Goal: Download file/media

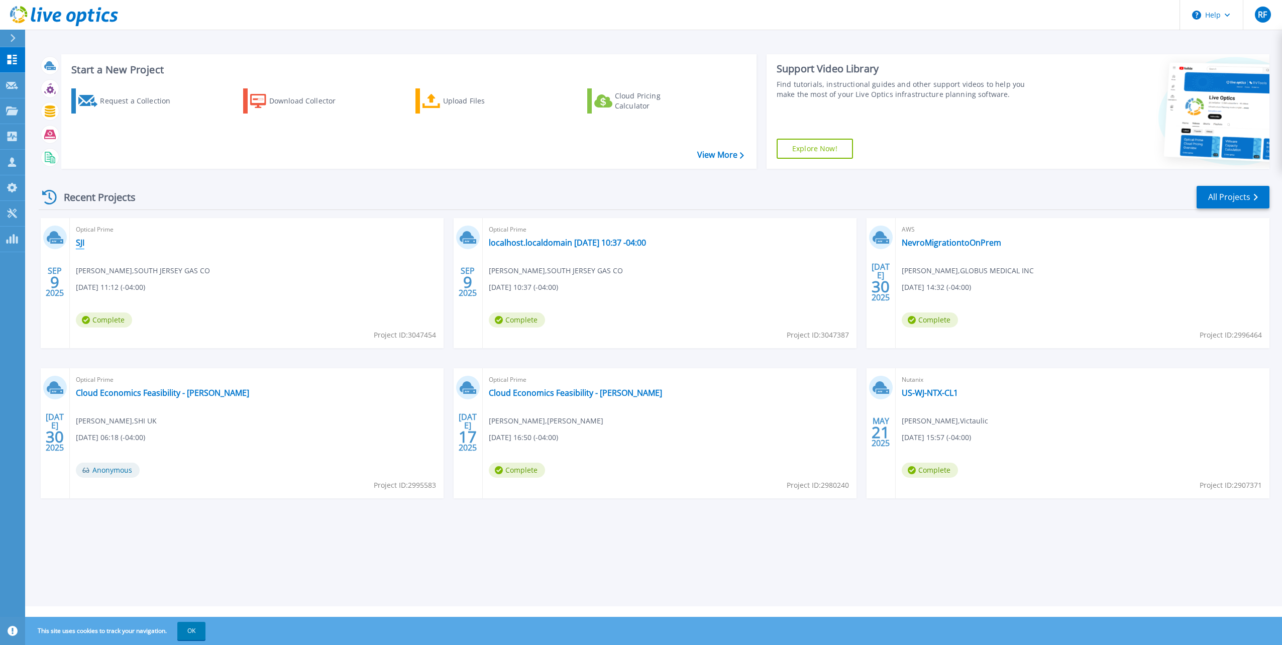
click at [82, 246] on link "SJI" at bounding box center [80, 243] width 9 height 10
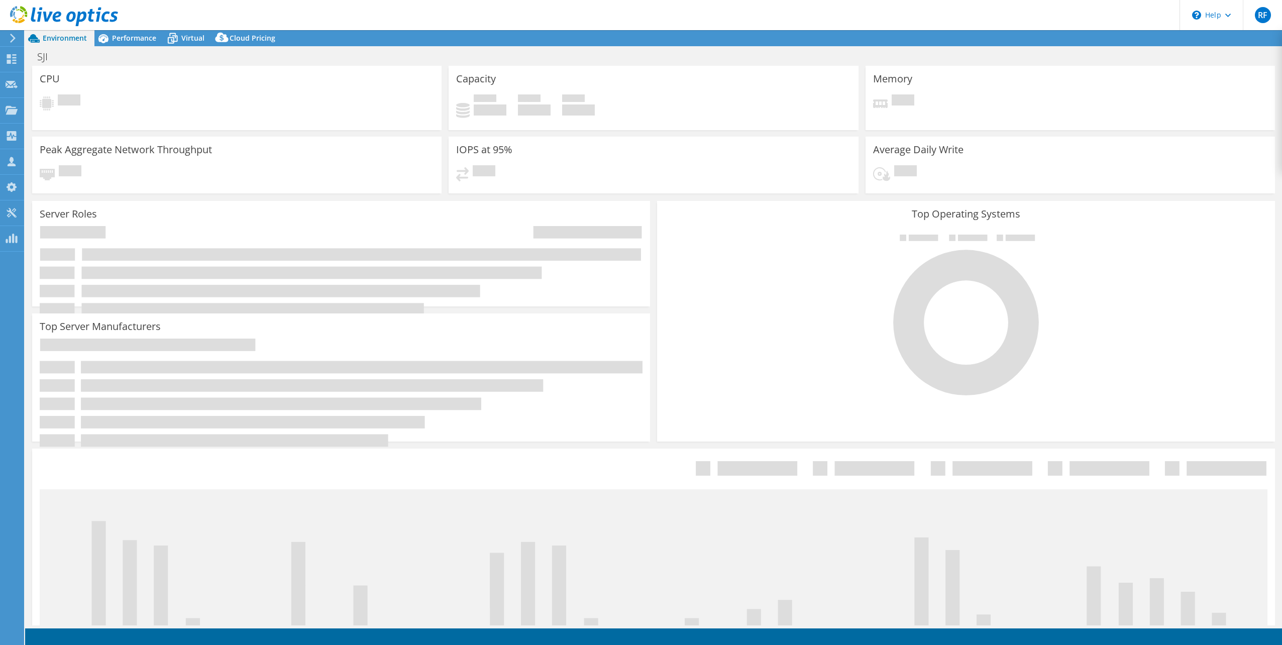
select select "USD"
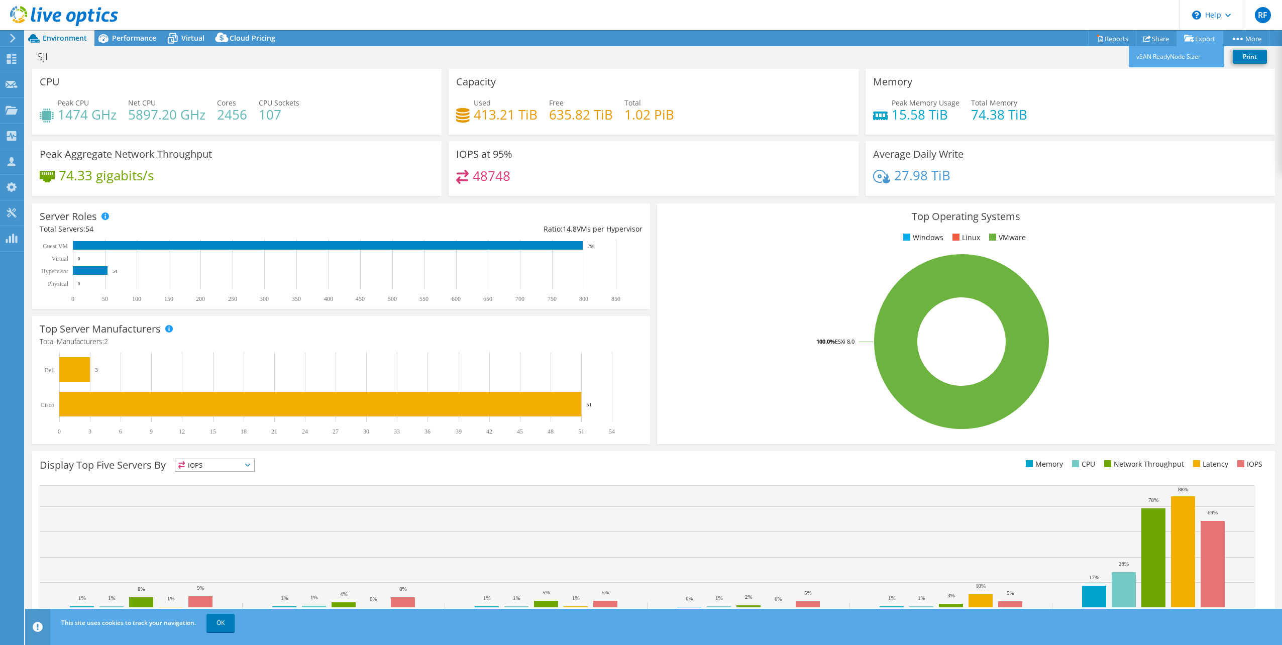
click at [1199, 39] on link "Export" at bounding box center [1200, 39] width 47 height 16
click at [1198, 97] on div "Peak Memory Usage 15.58 TiB Total Memory 74.38 TiB" at bounding box center [1070, 113] width 394 height 33
click at [139, 42] on span "Performance" at bounding box center [134, 38] width 44 height 10
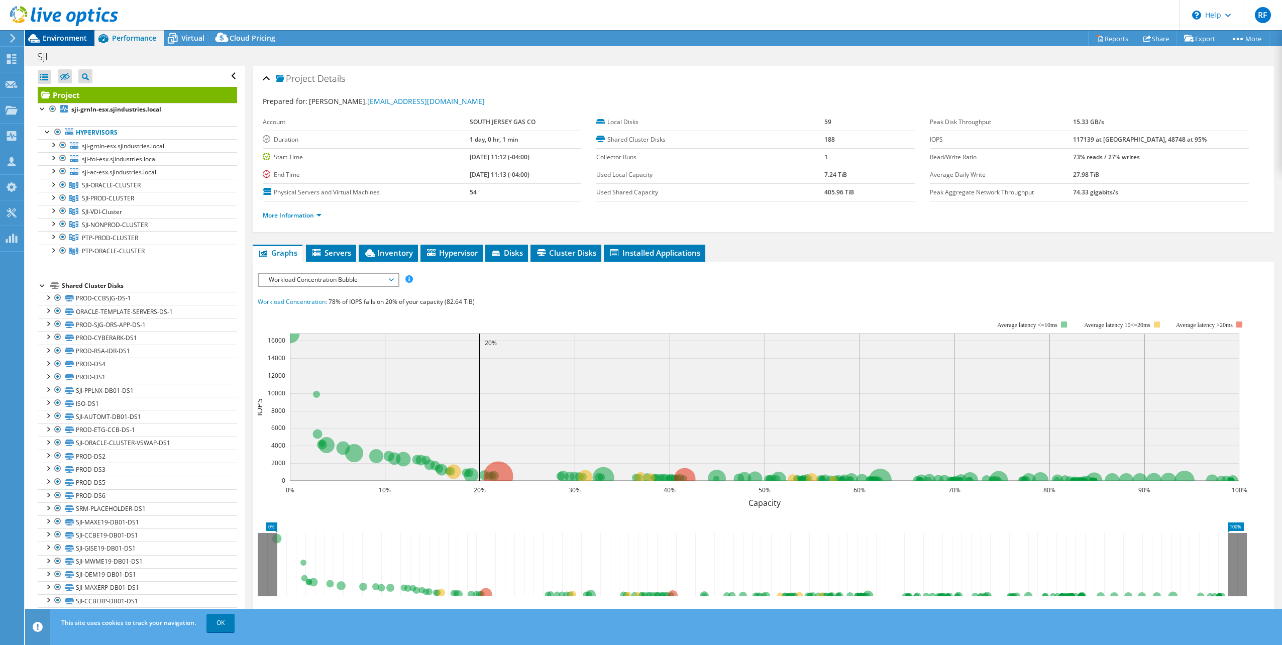
click at [70, 34] on span "Environment" at bounding box center [65, 38] width 44 height 10
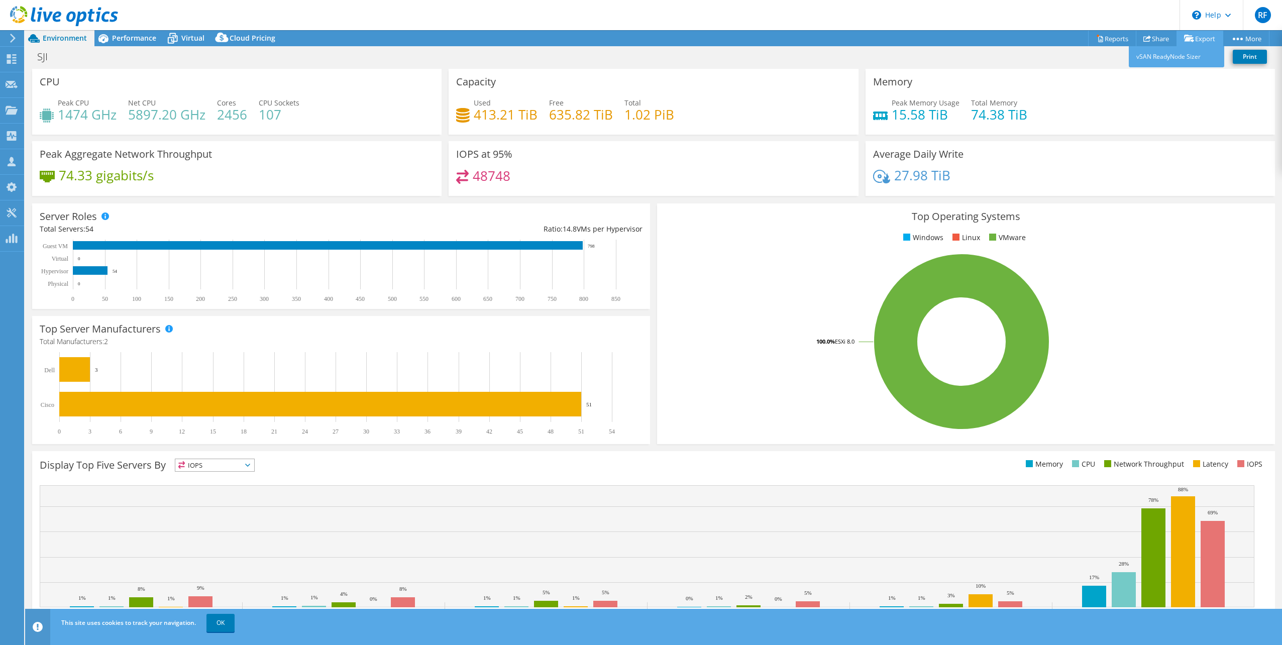
click at [1186, 40] on icon at bounding box center [1189, 39] width 10 height 8
click at [1152, 37] on link "Share" at bounding box center [1156, 39] width 41 height 16
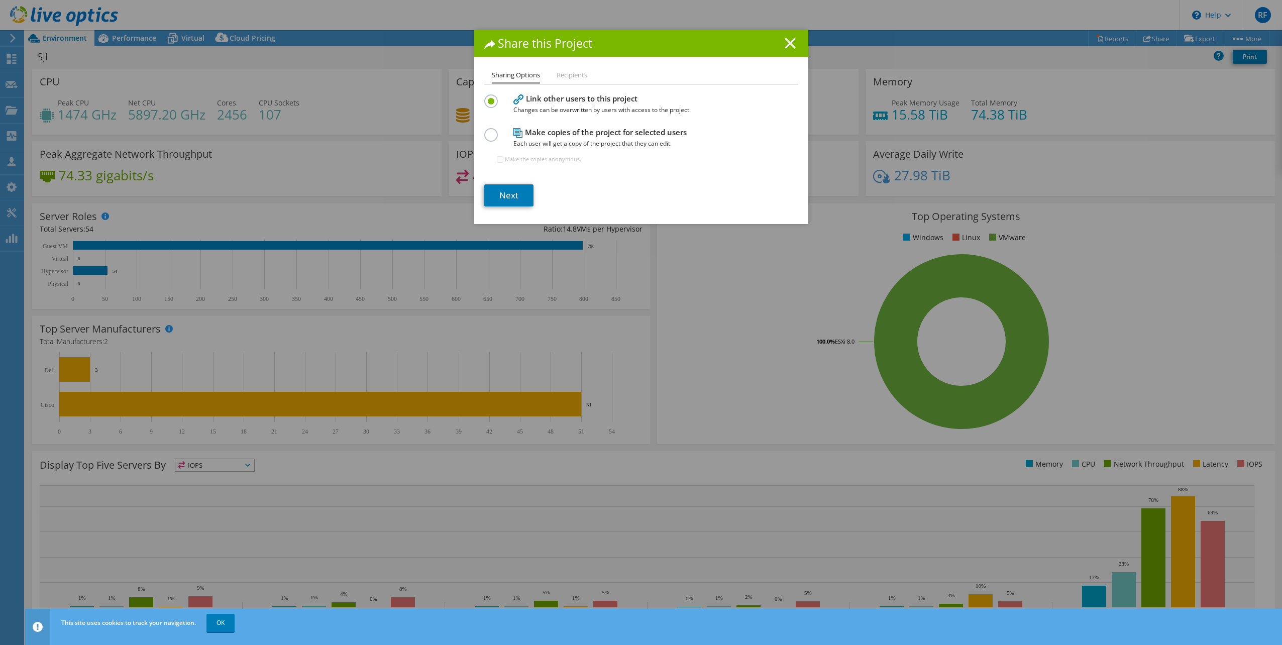
click at [789, 47] on line at bounding box center [790, 43] width 10 height 10
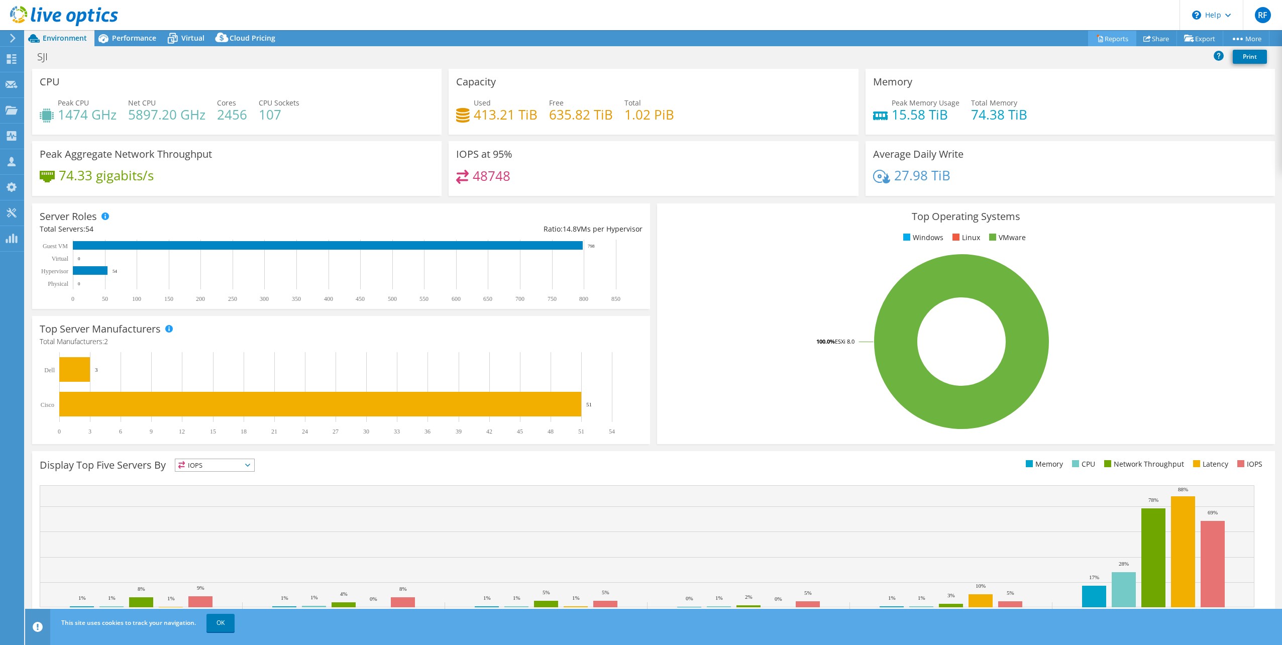
click at [1110, 39] on link "Reports" at bounding box center [1112, 39] width 48 height 16
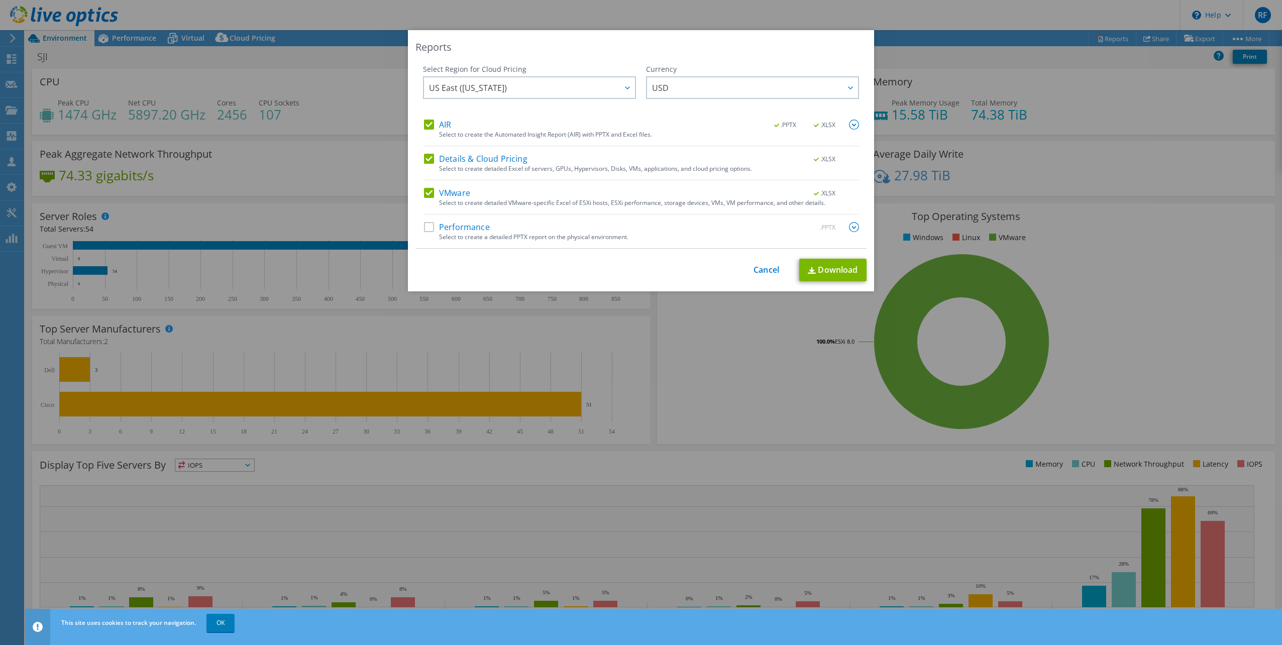
click at [468, 229] on label "Performance" at bounding box center [457, 227] width 66 height 10
click at [0, 0] on input "Performance" at bounding box center [0, 0] width 0 height 0
click at [817, 275] on link "Download" at bounding box center [832, 270] width 67 height 23
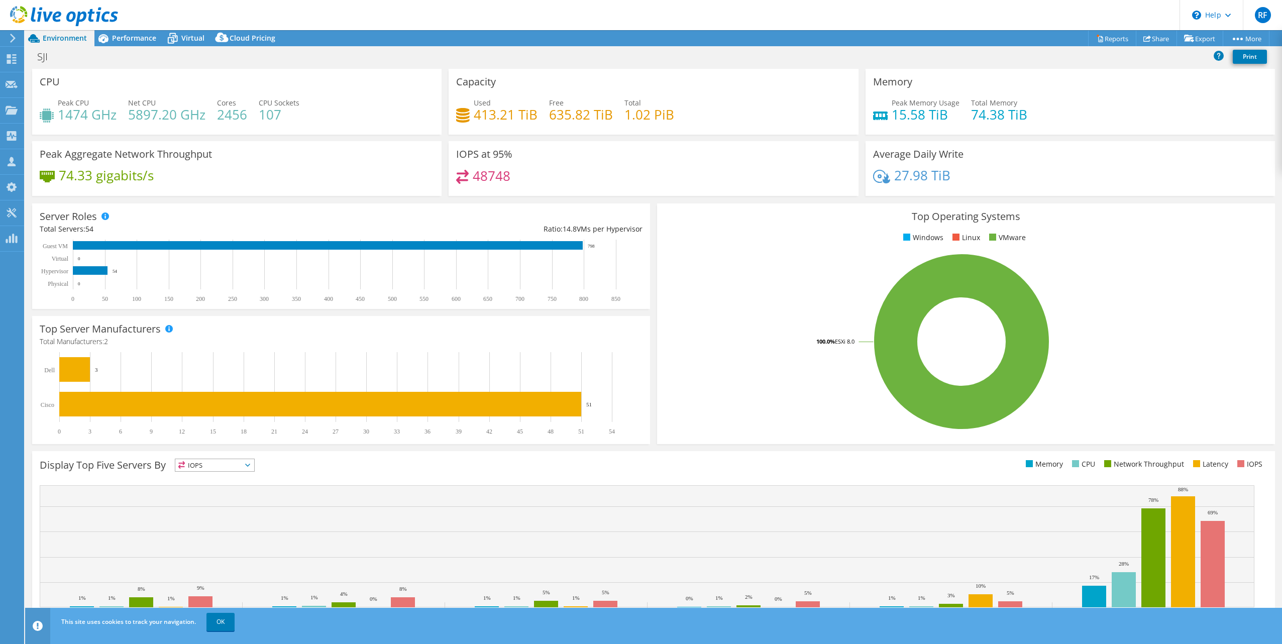
select select "USD"
